Goal: Communication & Community: Participate in discussion

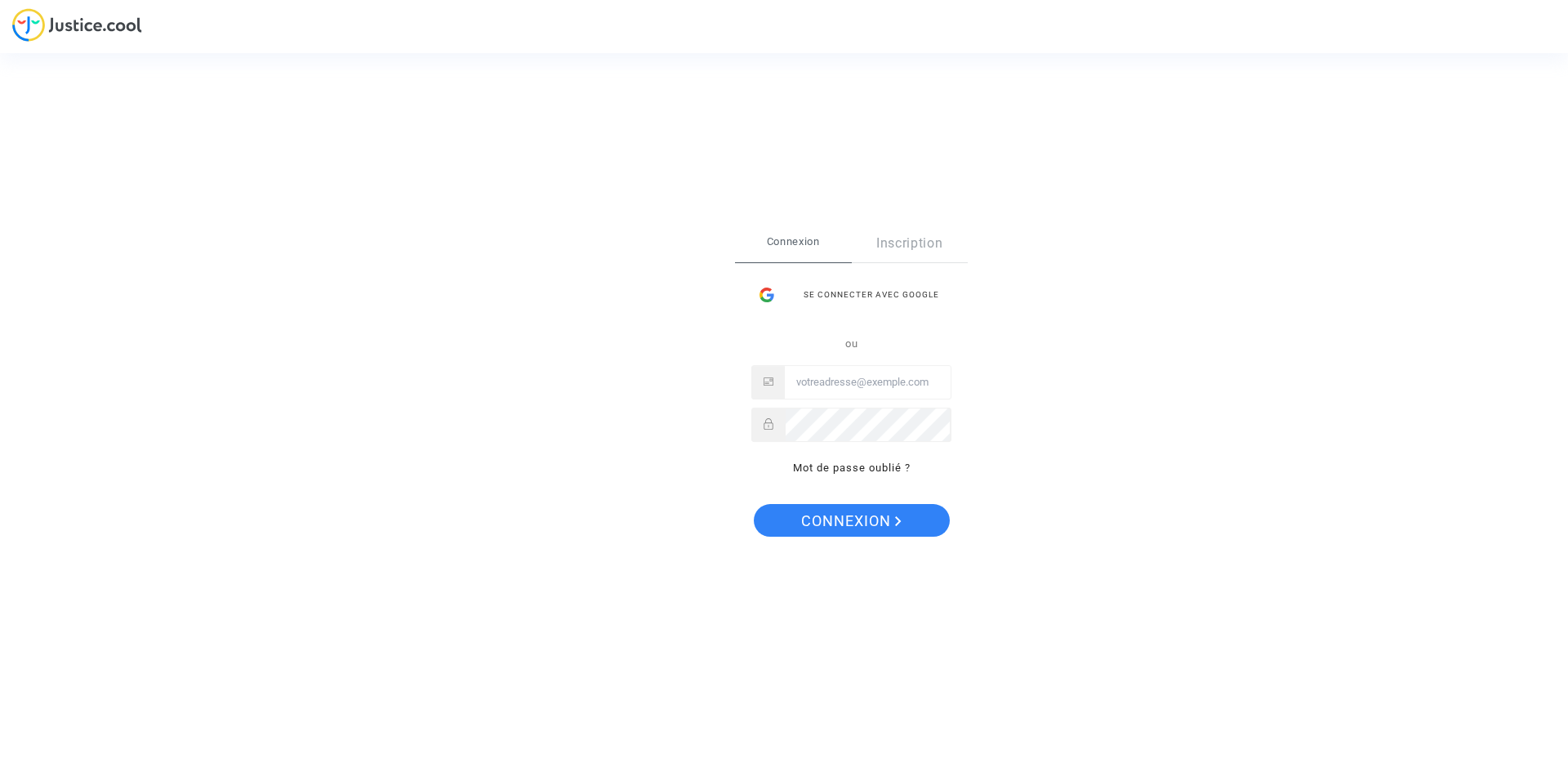
type input "[EMAIL_ADDRESS][DOMAIN_NAME]"
click at [878, 519] on span "Connexion" at bounding box center [852, 520] width 101 height 34
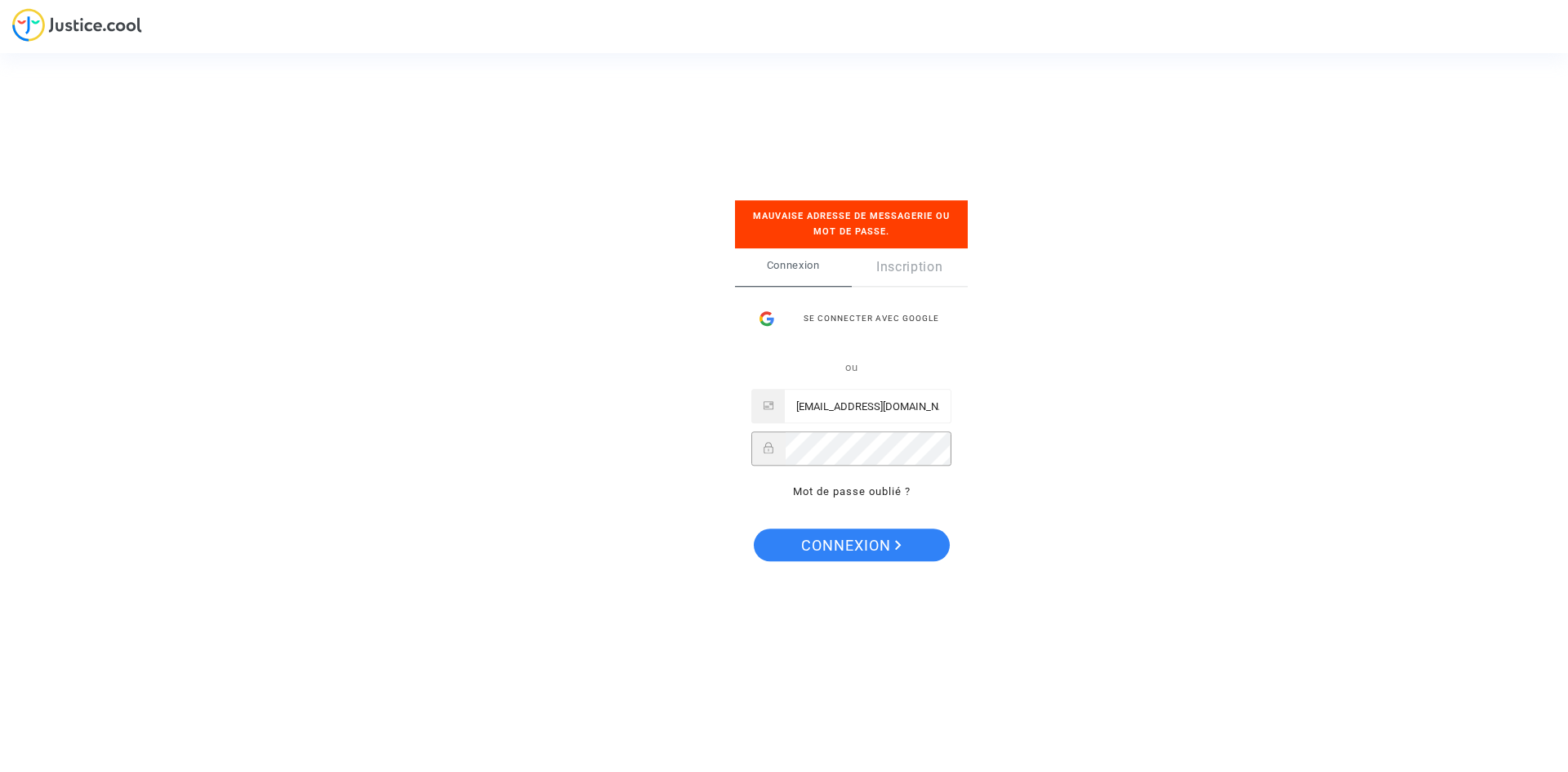
click at [657, 448] on div "Se connecter Mauvaise adresse de messagerie ou mot de passe. Connexion Inscript…" at bounding box center [784, 386] width 1568 height 772
click at [754, 528] on button "Connexion" at bounding box center [852, 544] width 196 height 32
click at [641, 434] on div "Se connecter Mauvaise adresse de messagerie ou mot de passe. Connexion Inscript…" at bounding box center [784, 386] width 1568 height 772
click at [754, 528] on button "Connexion" at bounding box center [852, 544] width 196 height 32
click at [852, 316] on div "Se connecter avec Google" at bounding box center [852, 317] width 200 height 32
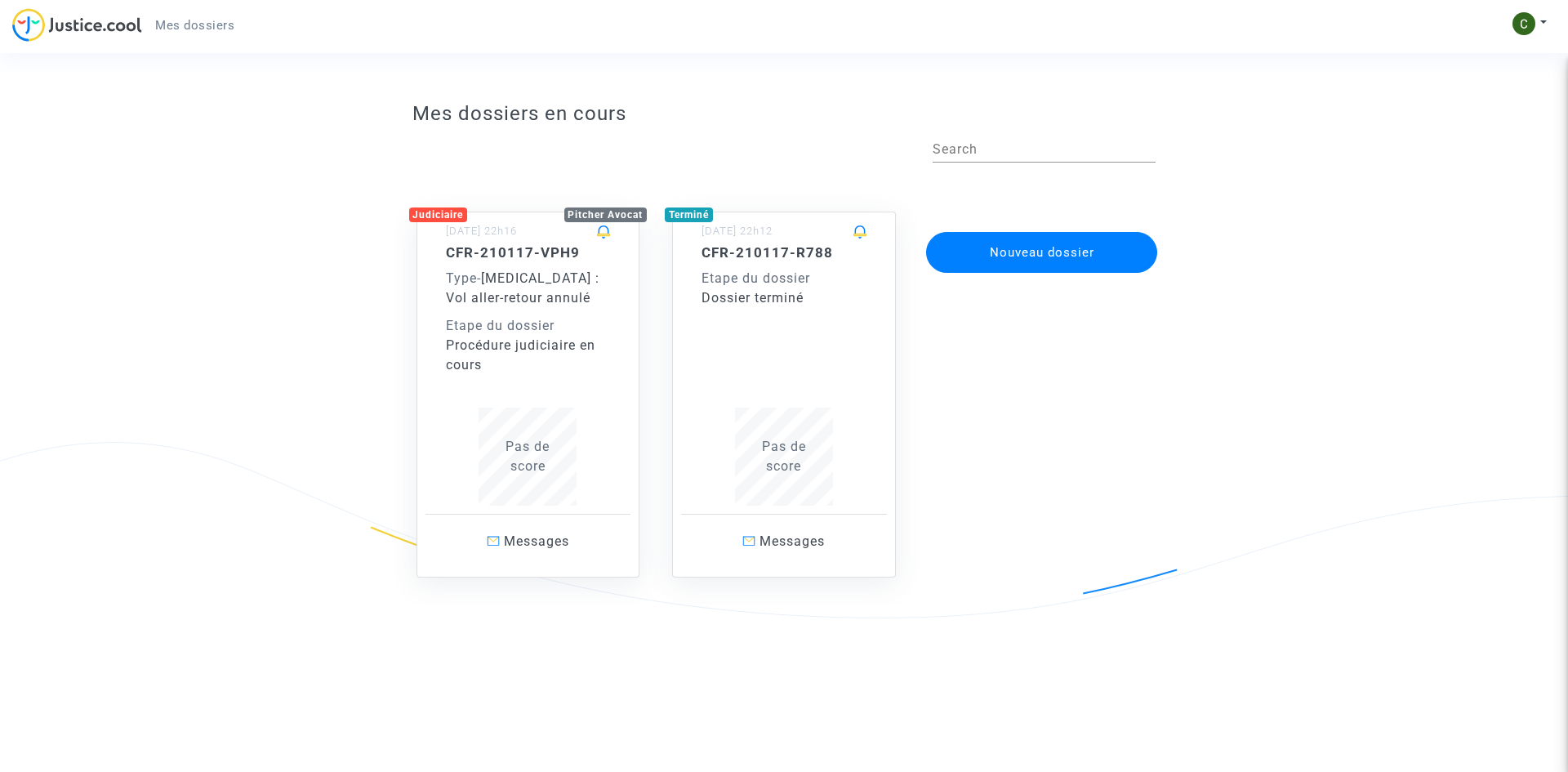
click at [521, 316] on div "Etape du dossier" at bounding box center [528, 326] width 165 height 20
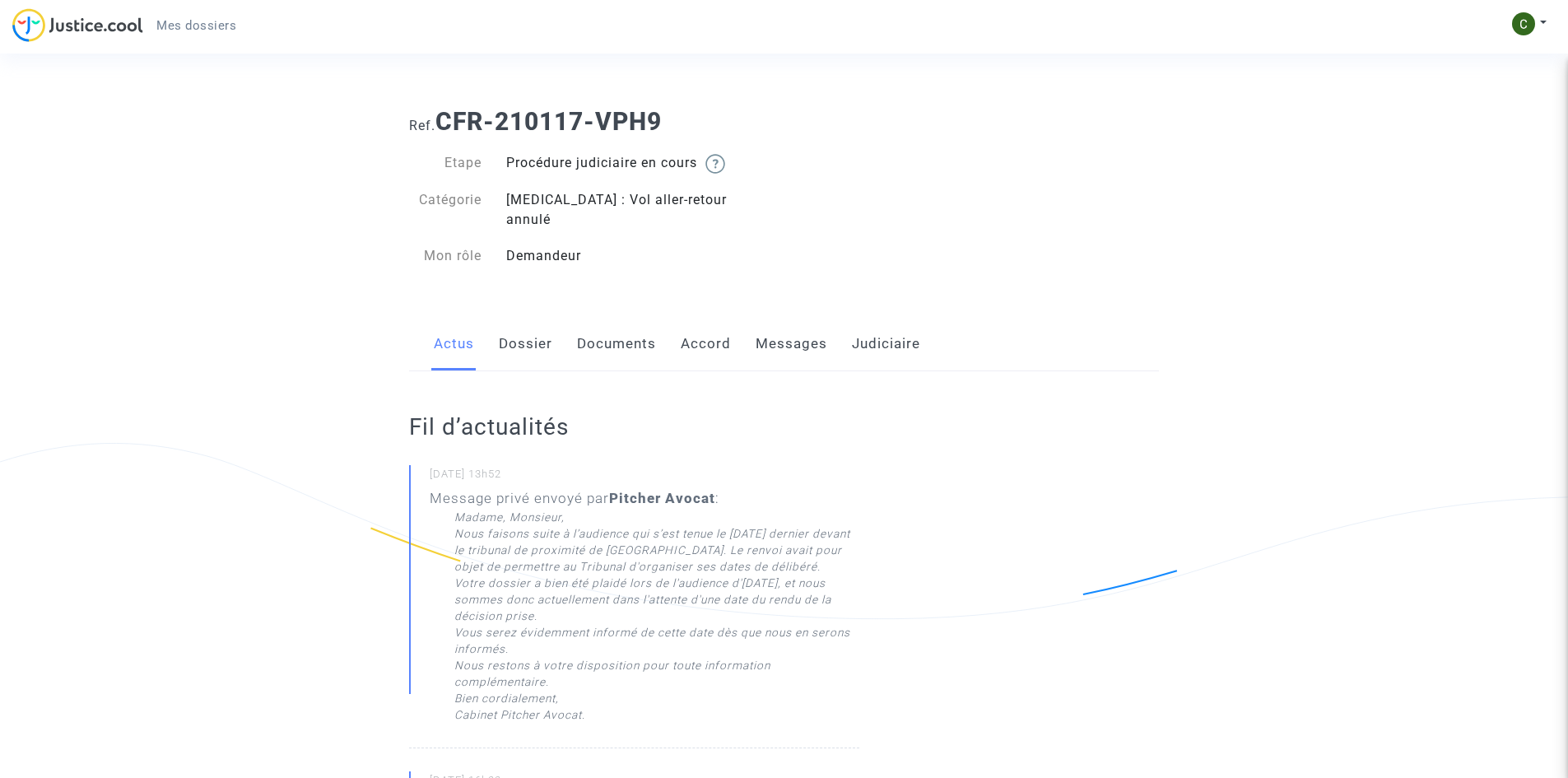
click at [523, 329] on link "Dossier" at bounding box center [525, 344] width 53 height 54
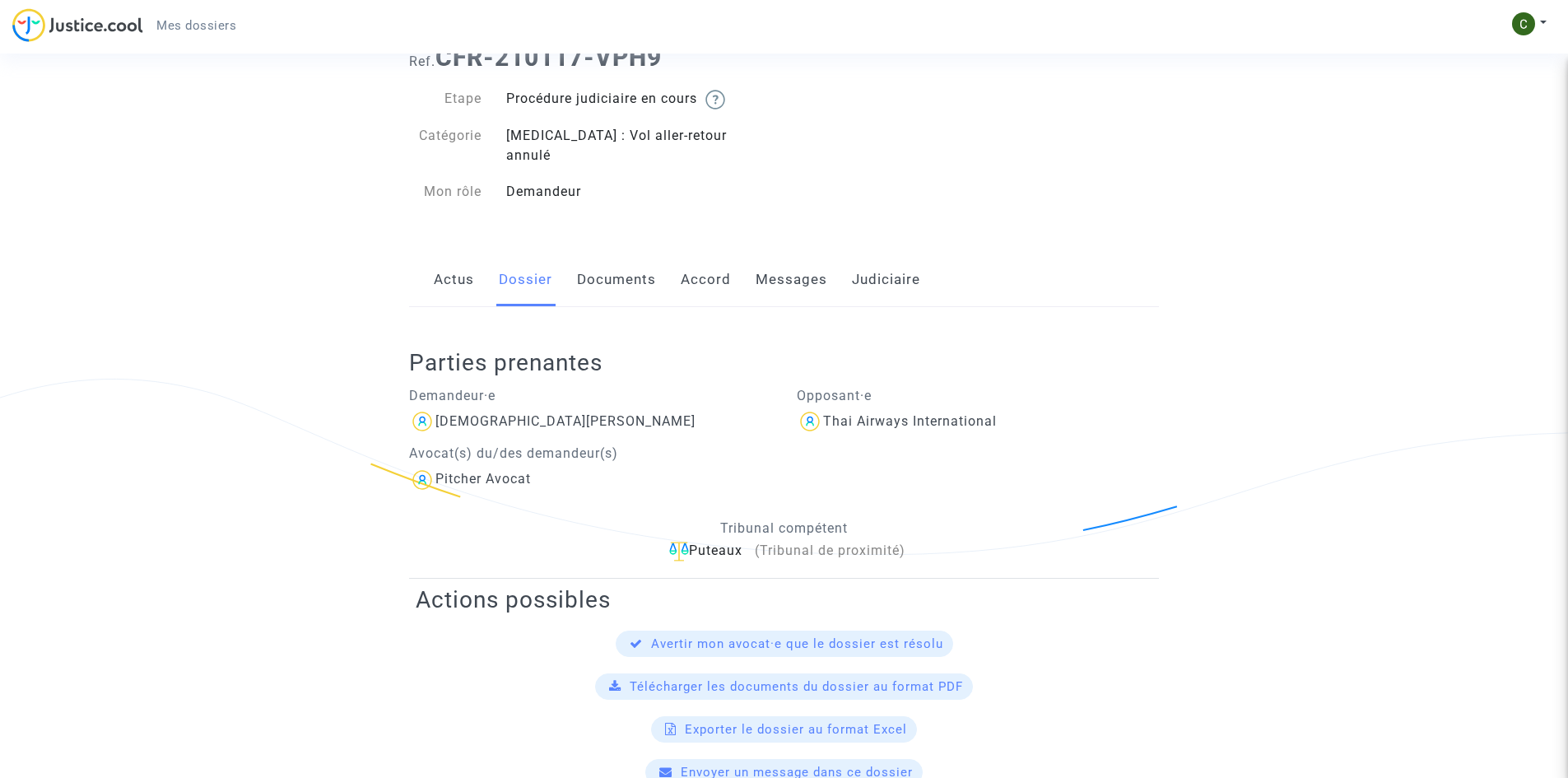
scroll to position [37, 0]
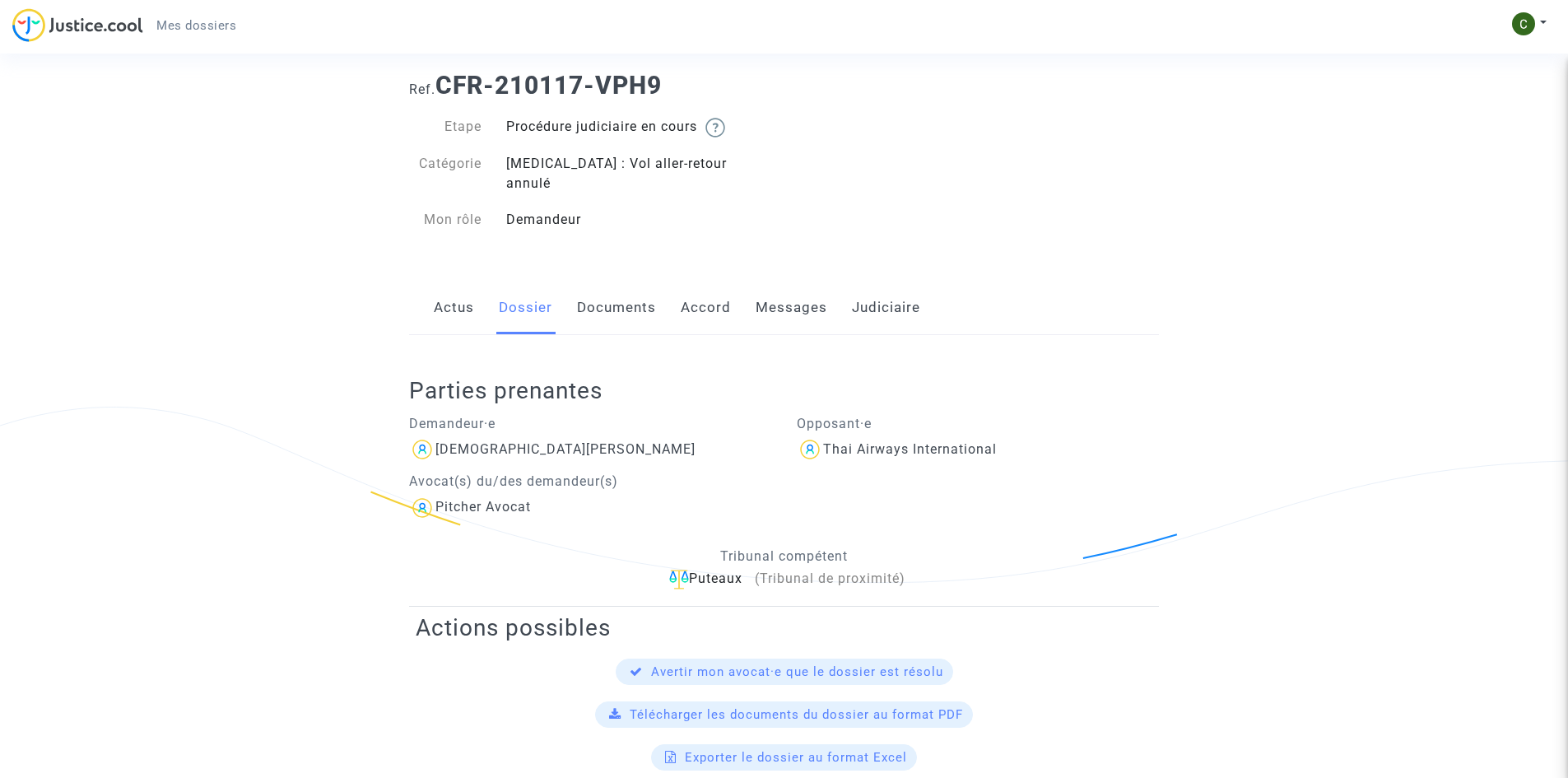
click at [636, 284] on link "Documents" at bounding box center [616, 307] width 79 height 54
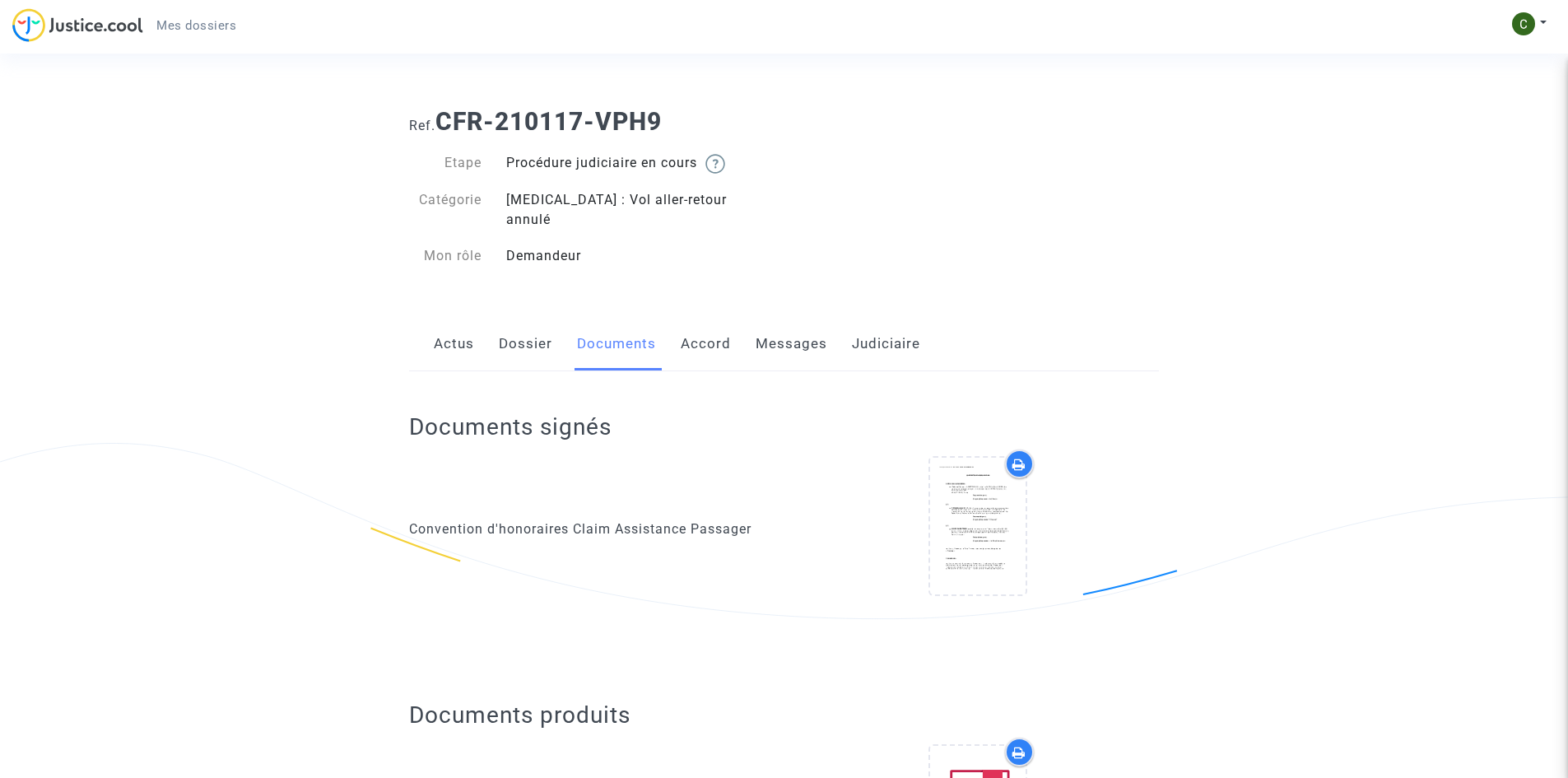
click at [700, 332] on link "Accord" at bounding box center [705, 344] width 50 height 54
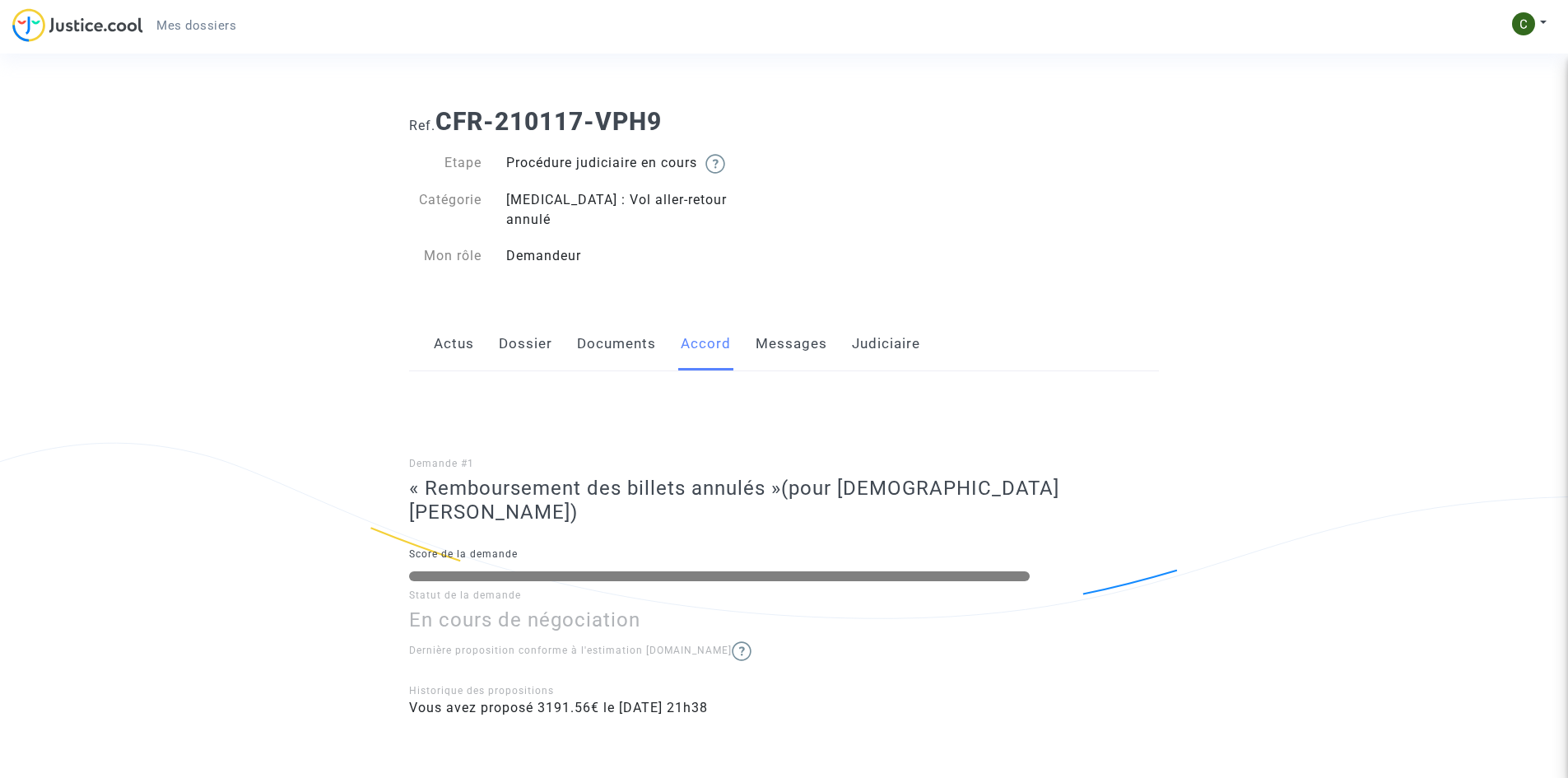
click at [784, 330] on link "Messages" at bounding box center [791, 344] width 72 height 54
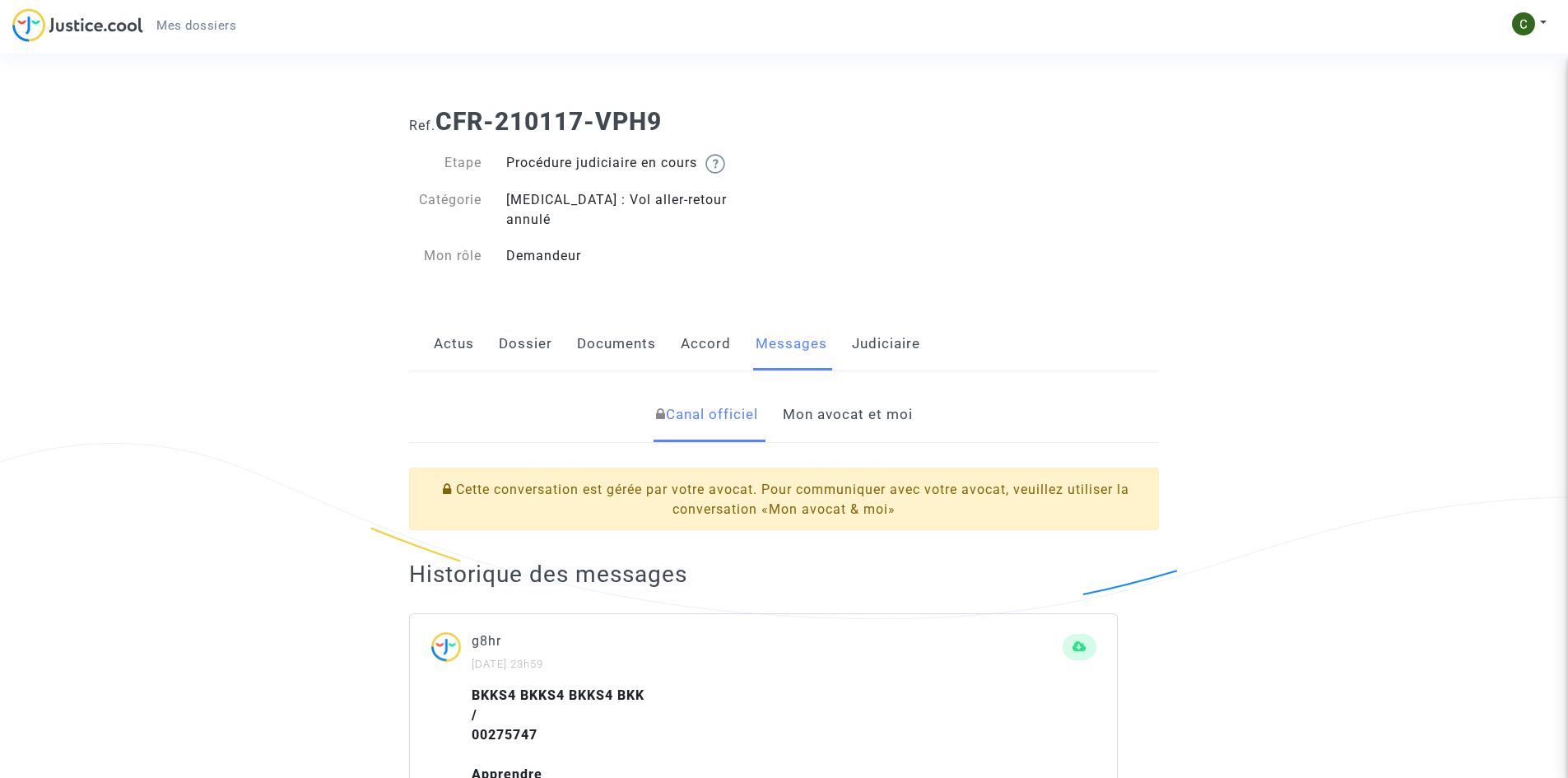
click at [846, 400] on link "Mon avocat et moi" at bounding box center [848, 415] width 130 height 54
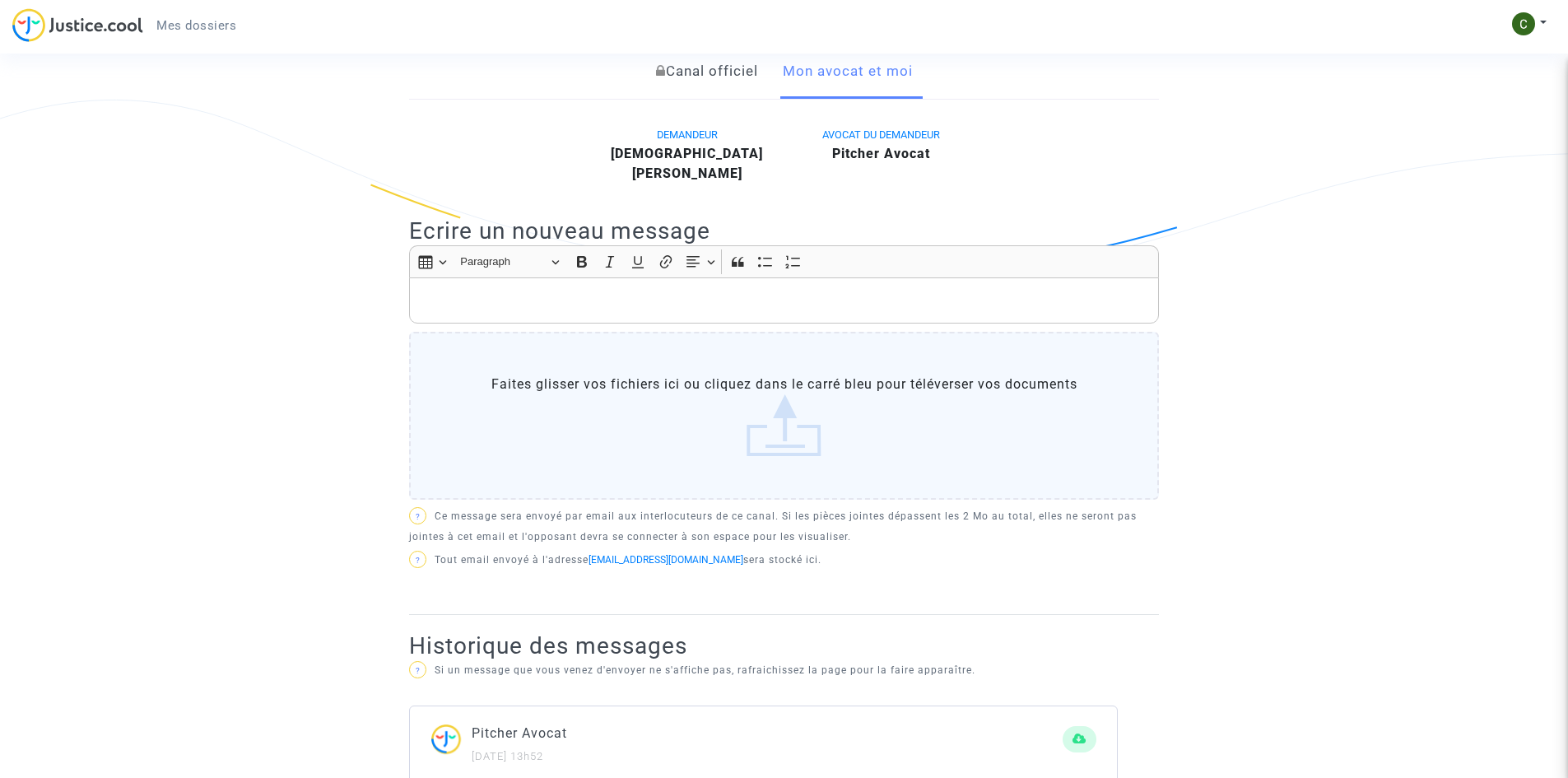
scroll to position [329, 0]
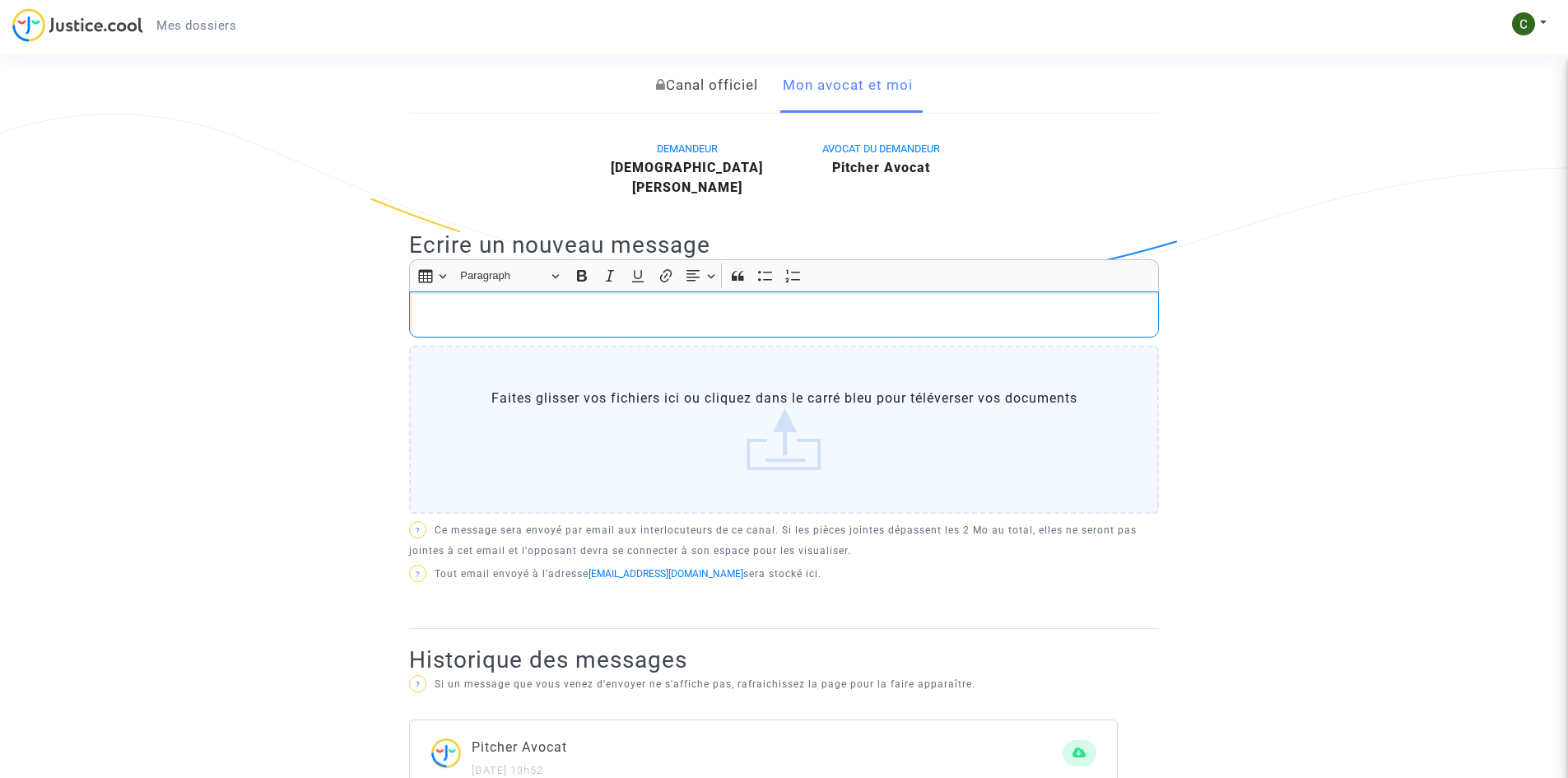
click at [459, 304] on p "Rich Text Editor, main" at bounding box center [784, 314] width 733 height 21
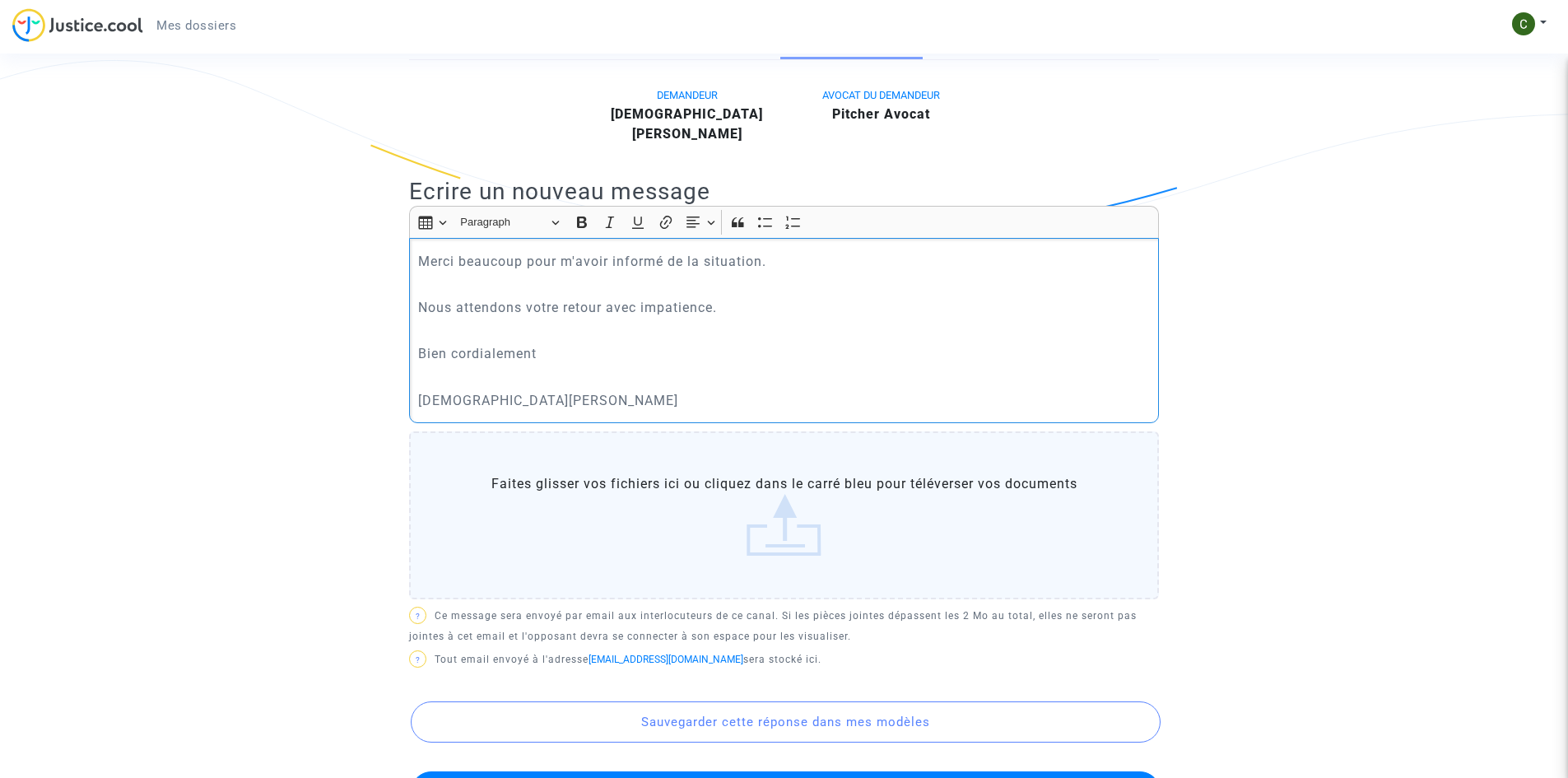
scroll to position [412, 0]
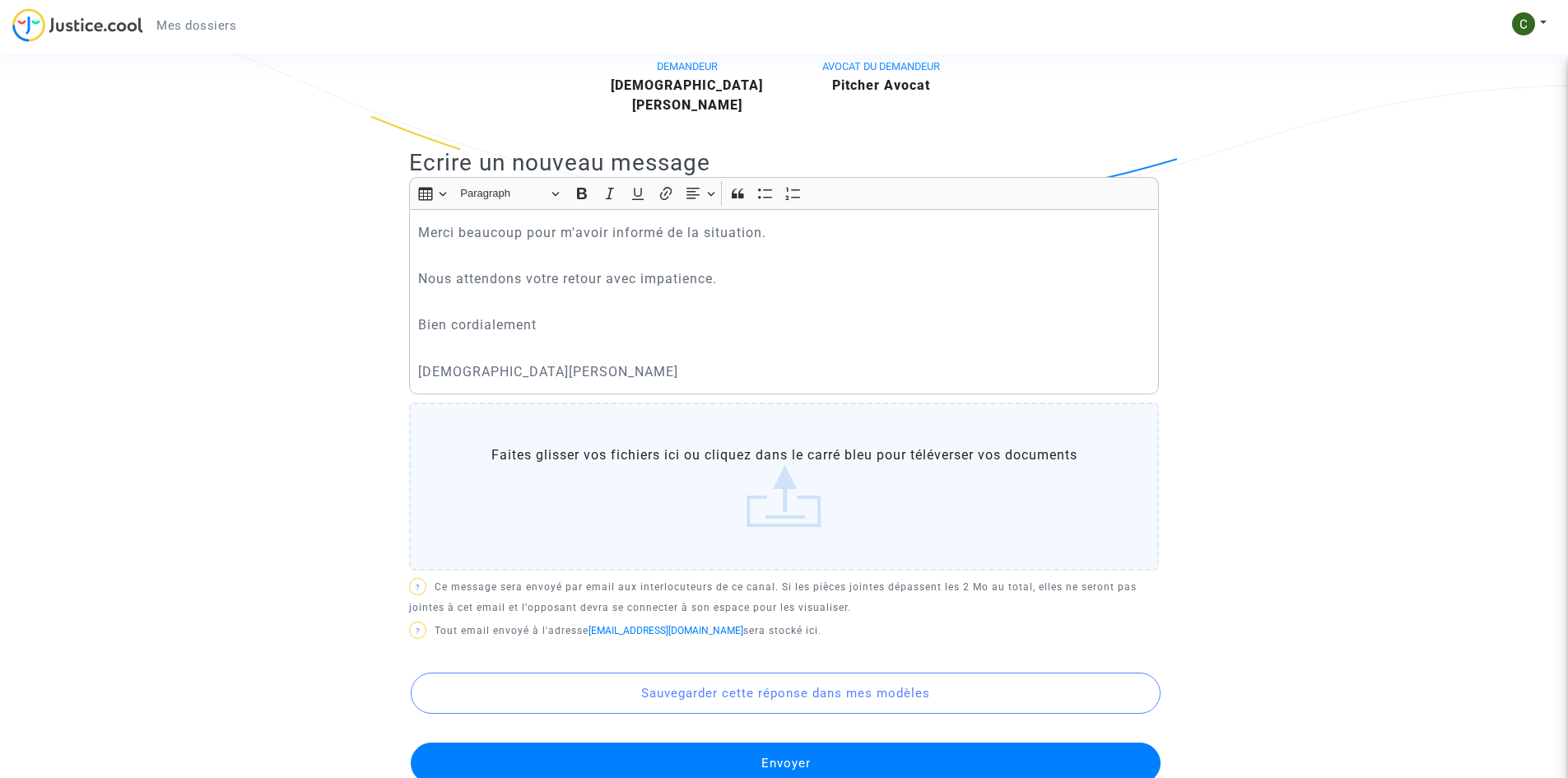
click at [794, 742] on button "Envoyer" at bounding box center [785, 763] width 749 height 41
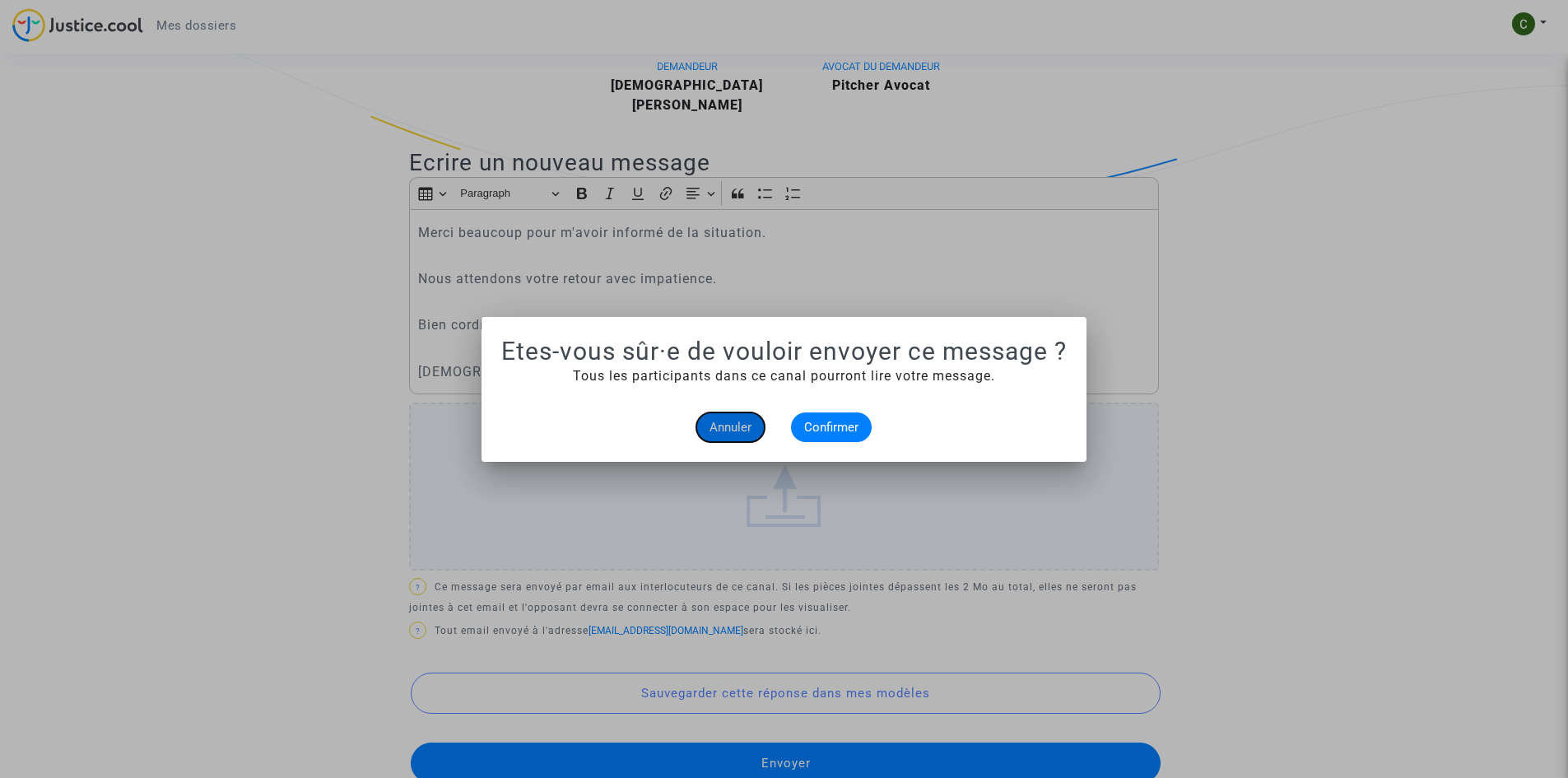
click at [726, 432] on span "Annuler" at bounding box center [730, 427] width 42 height 15
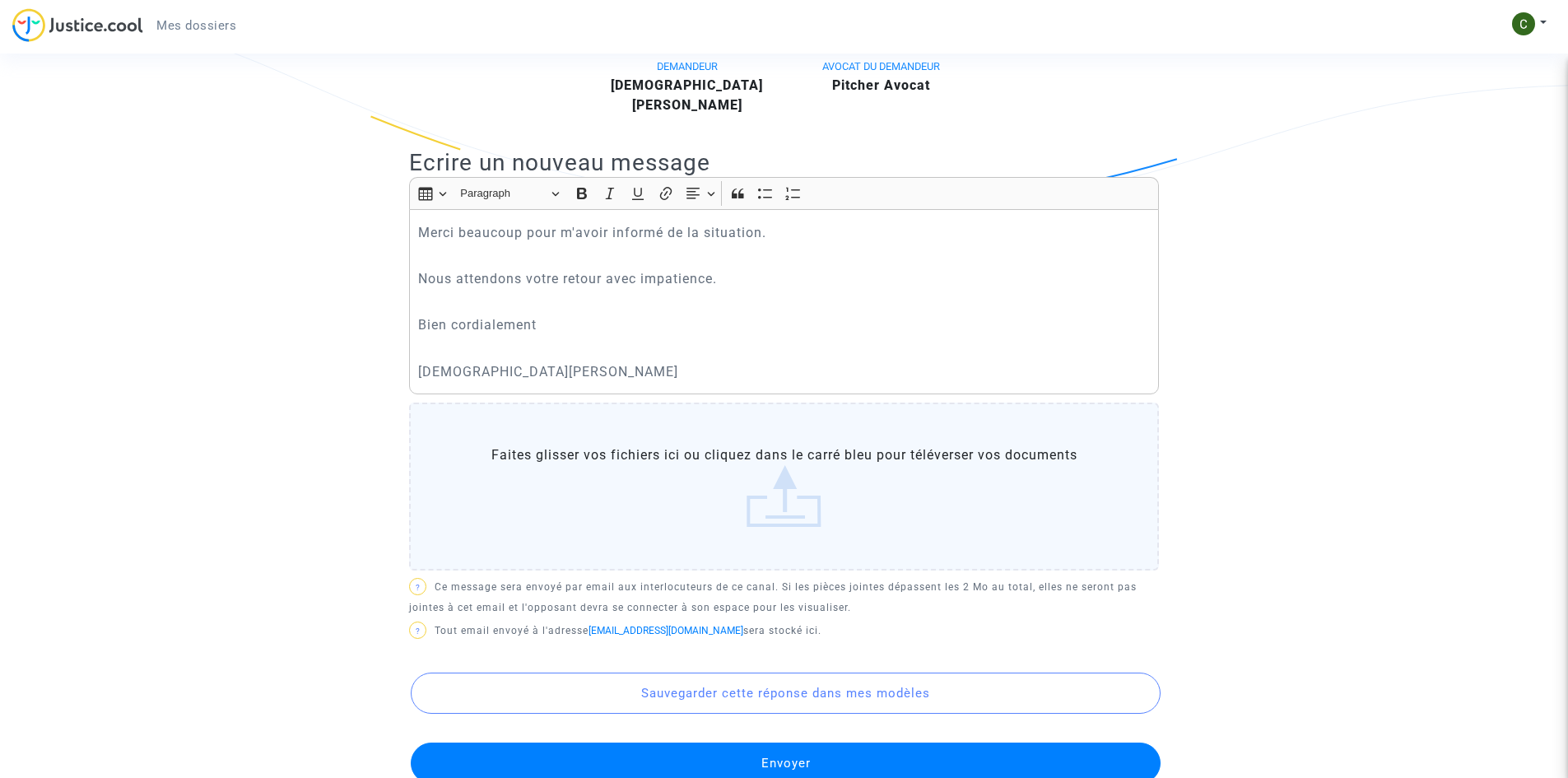
scroll to position [247, 0]
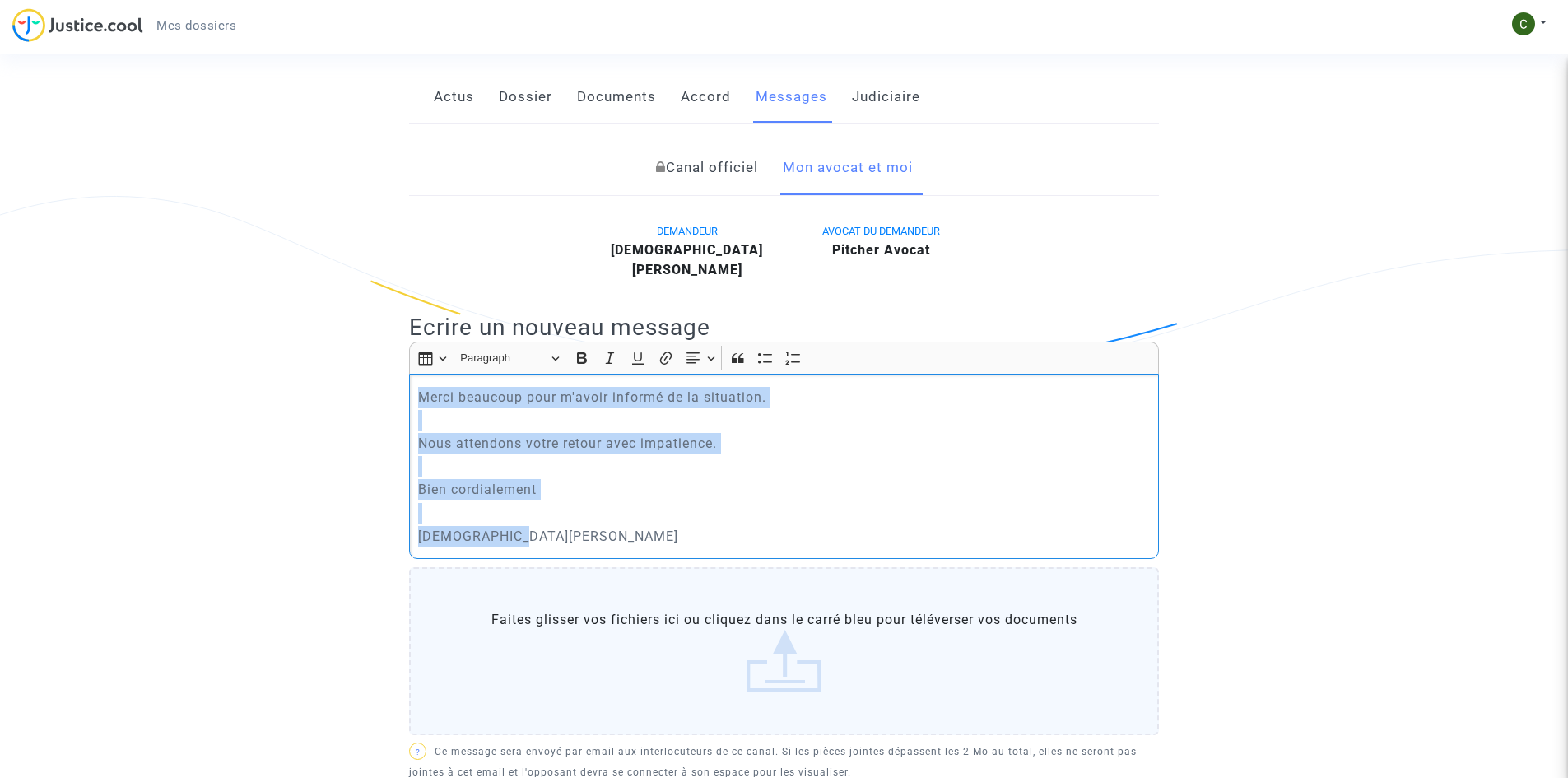
drag, startPoint x: 572, startPoint y: 502, endPoint x: 283, endPoint y: 284, distance: 362.0
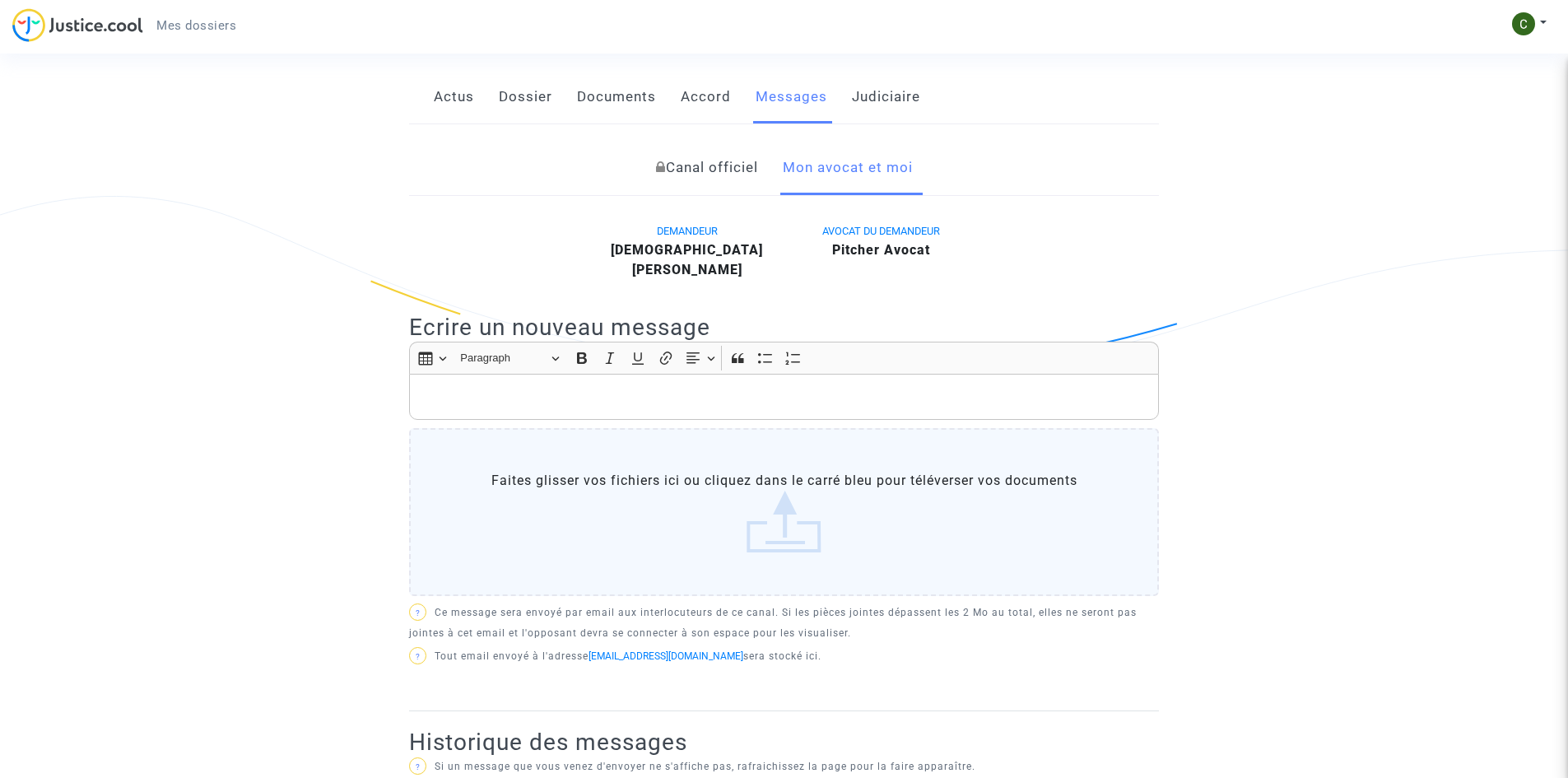
click at [1144, 226] on div "DEMANDEUR CHRISTIAN CAO AVOCAT DU DEMANDEUR Pitcher Avocat" at bounding box center [784, 254] width 774 height 67
click at [890, 78] on link "Judiciaire" at bounding box center [886, 97] width 68 height 54
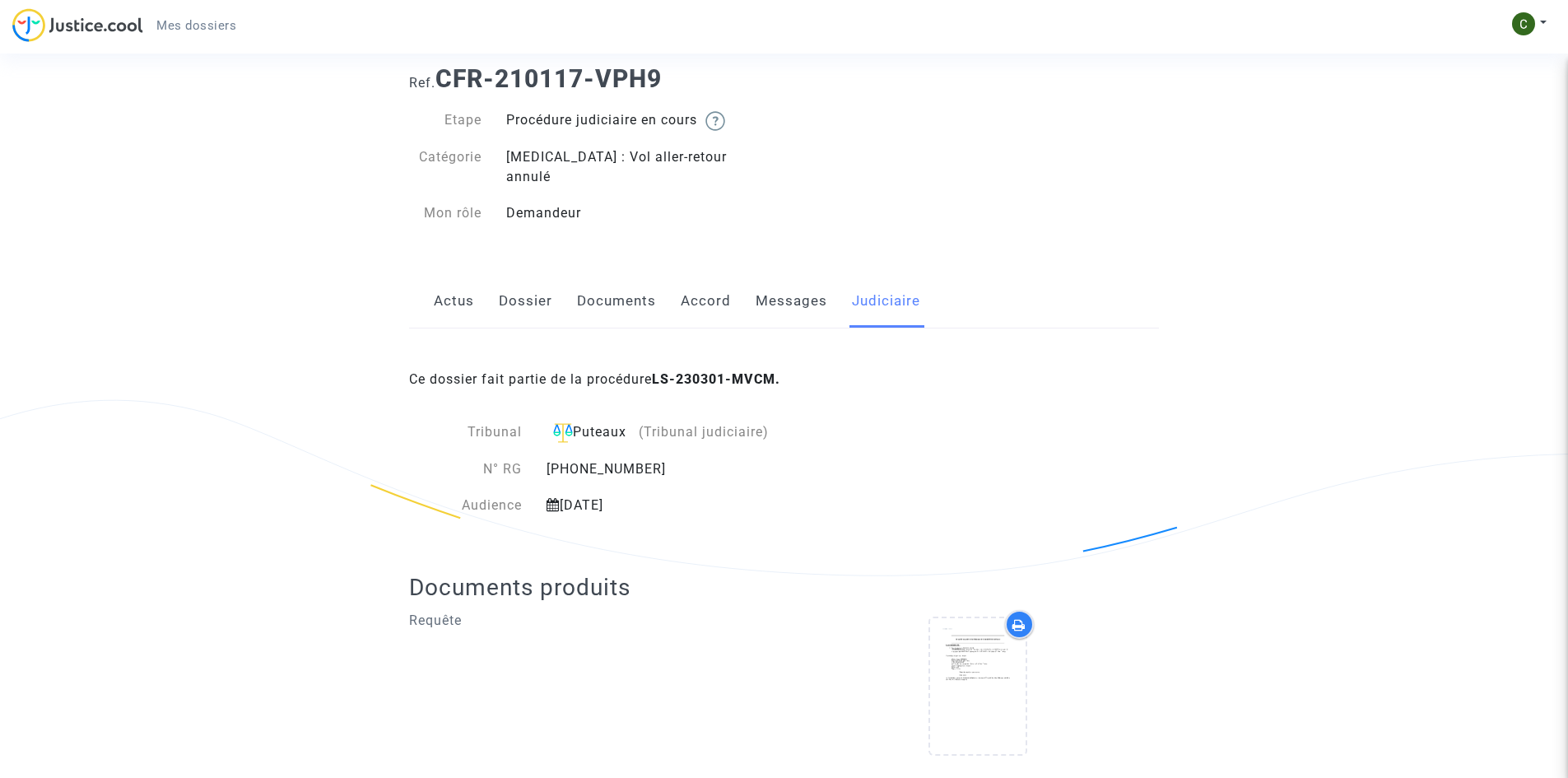
scroll to position [64, 0]
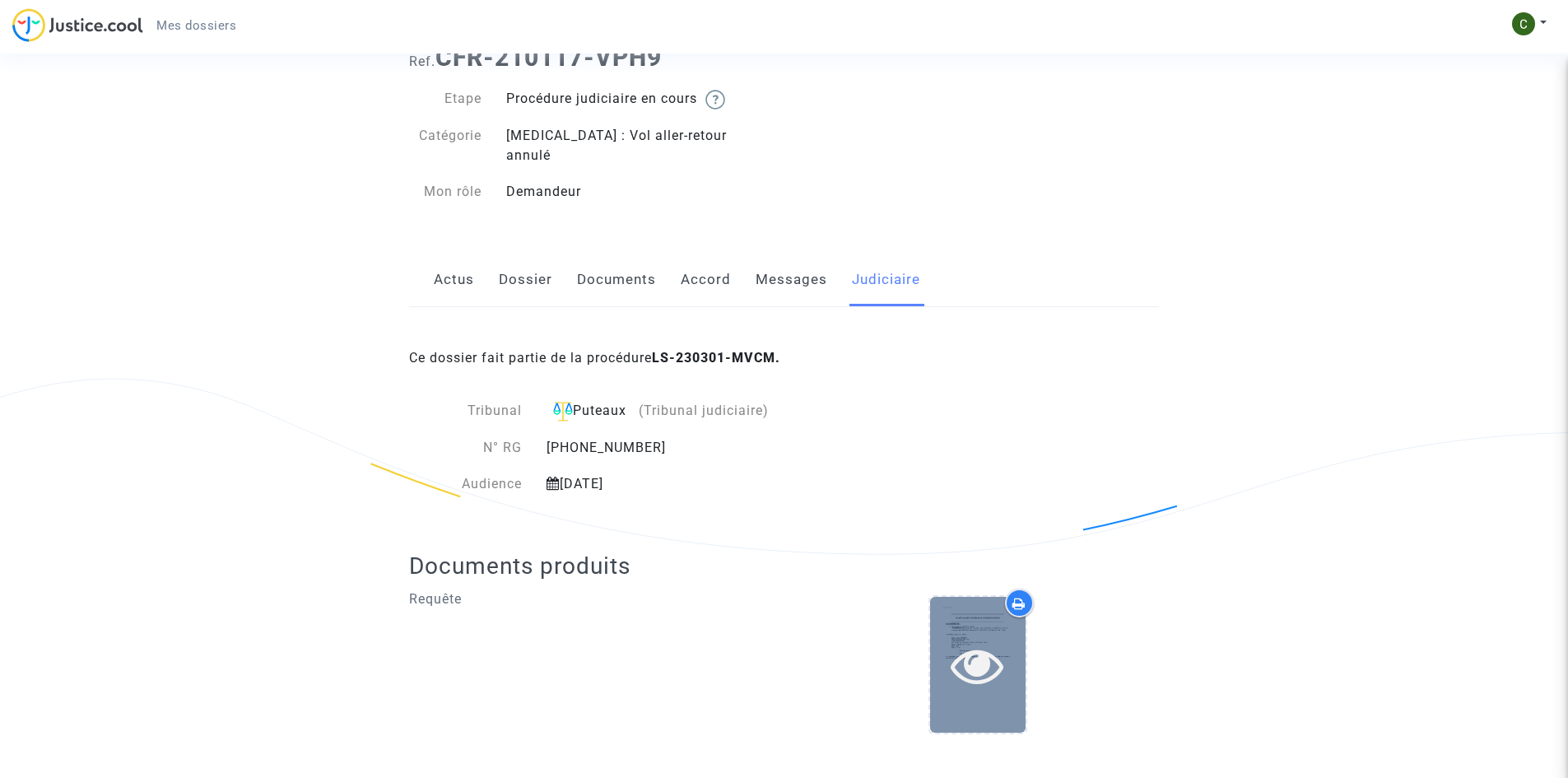
click at [986, 639] on icon at bounding box center [978, 664] width 53 height 52
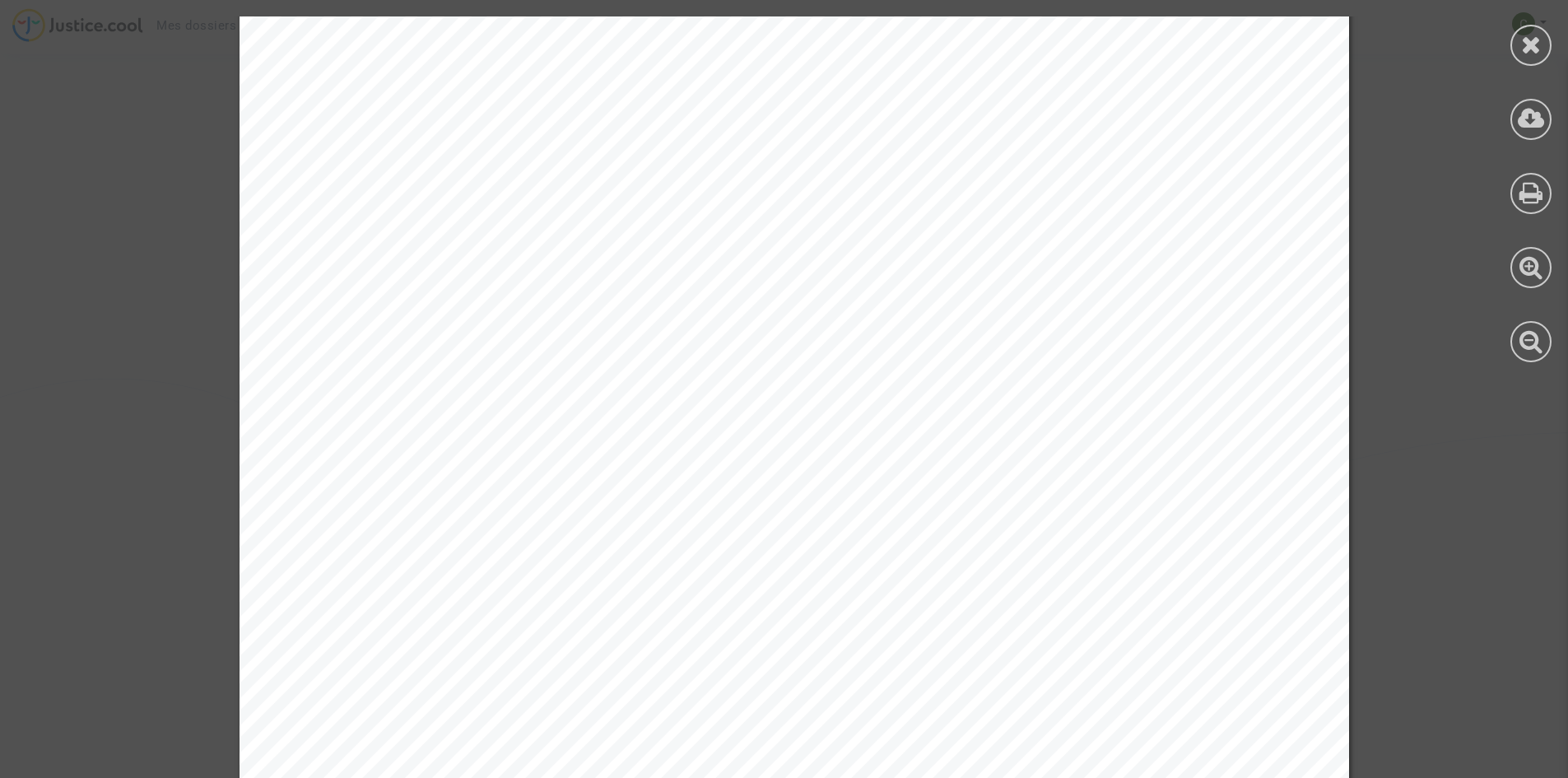
scroll to position [8229, 0]
